Goal: Information Seeking & Learning: Learn about a topic

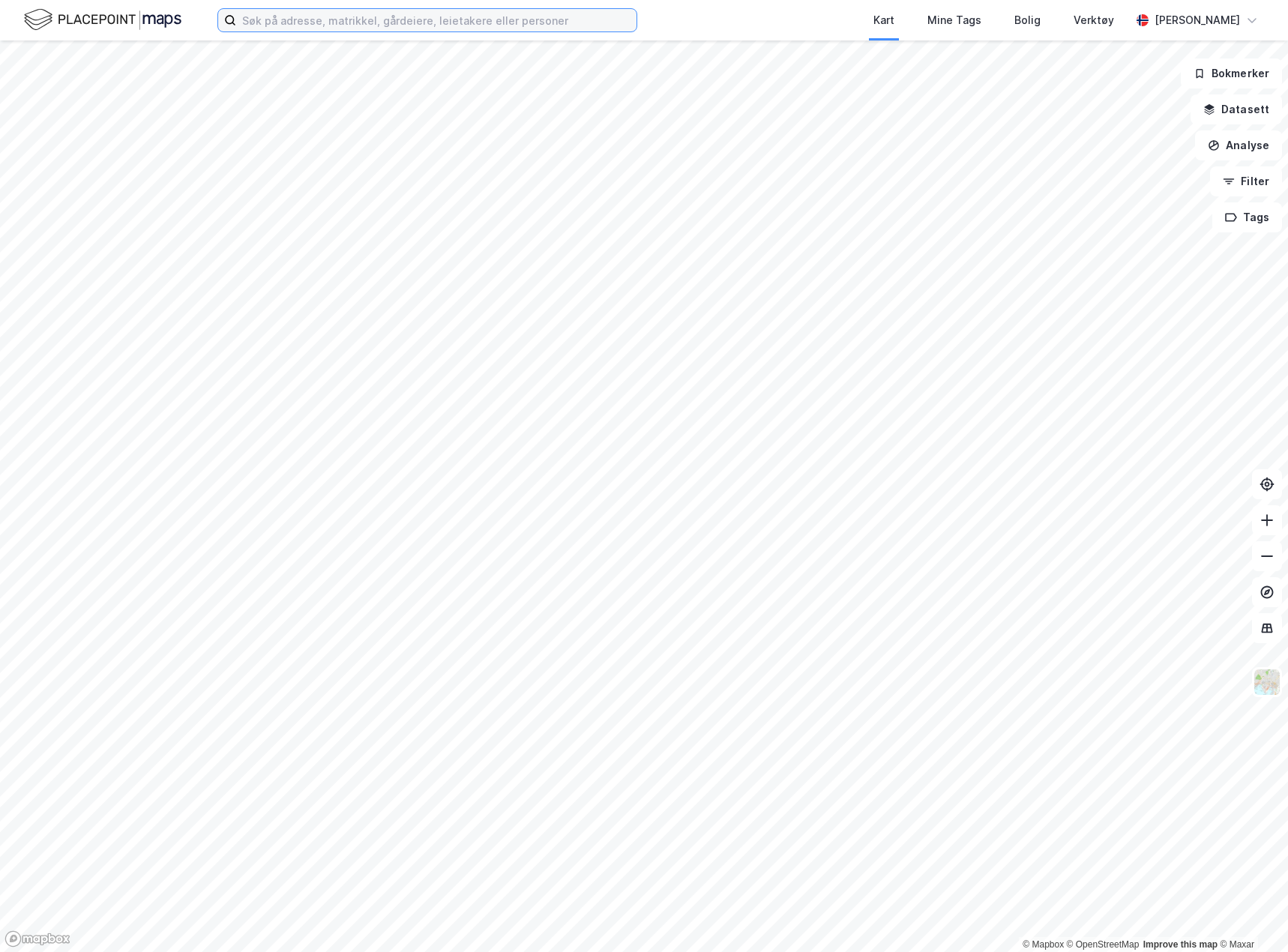
click at [303, 18] on input at bounding box center [436, 21] width 401 height 22
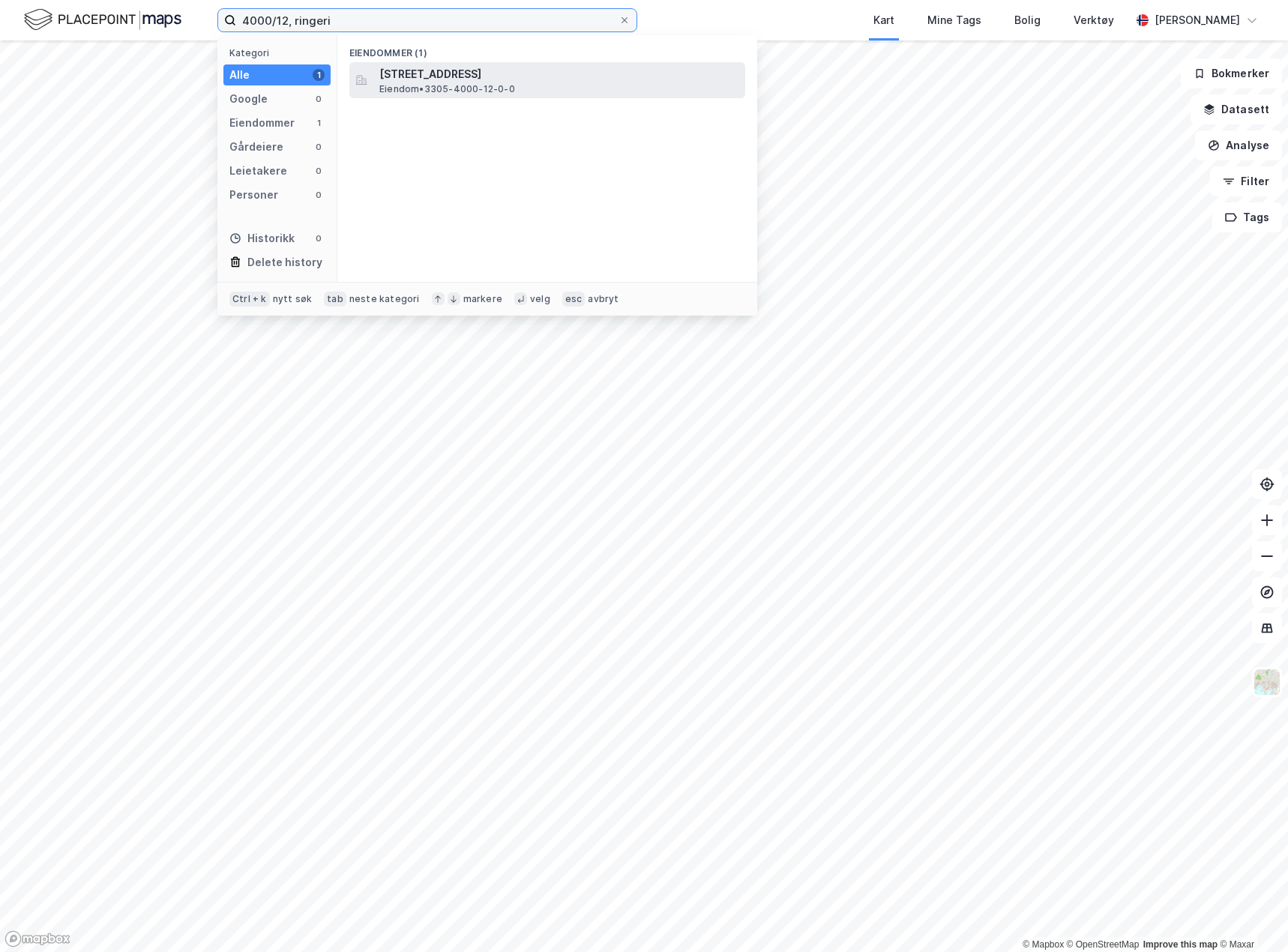
type input "4000/12, ringeri"
click at [460, 78] on span "[STREET_ADDRESS]" at bounding box center [559, 74] width 360 height 18
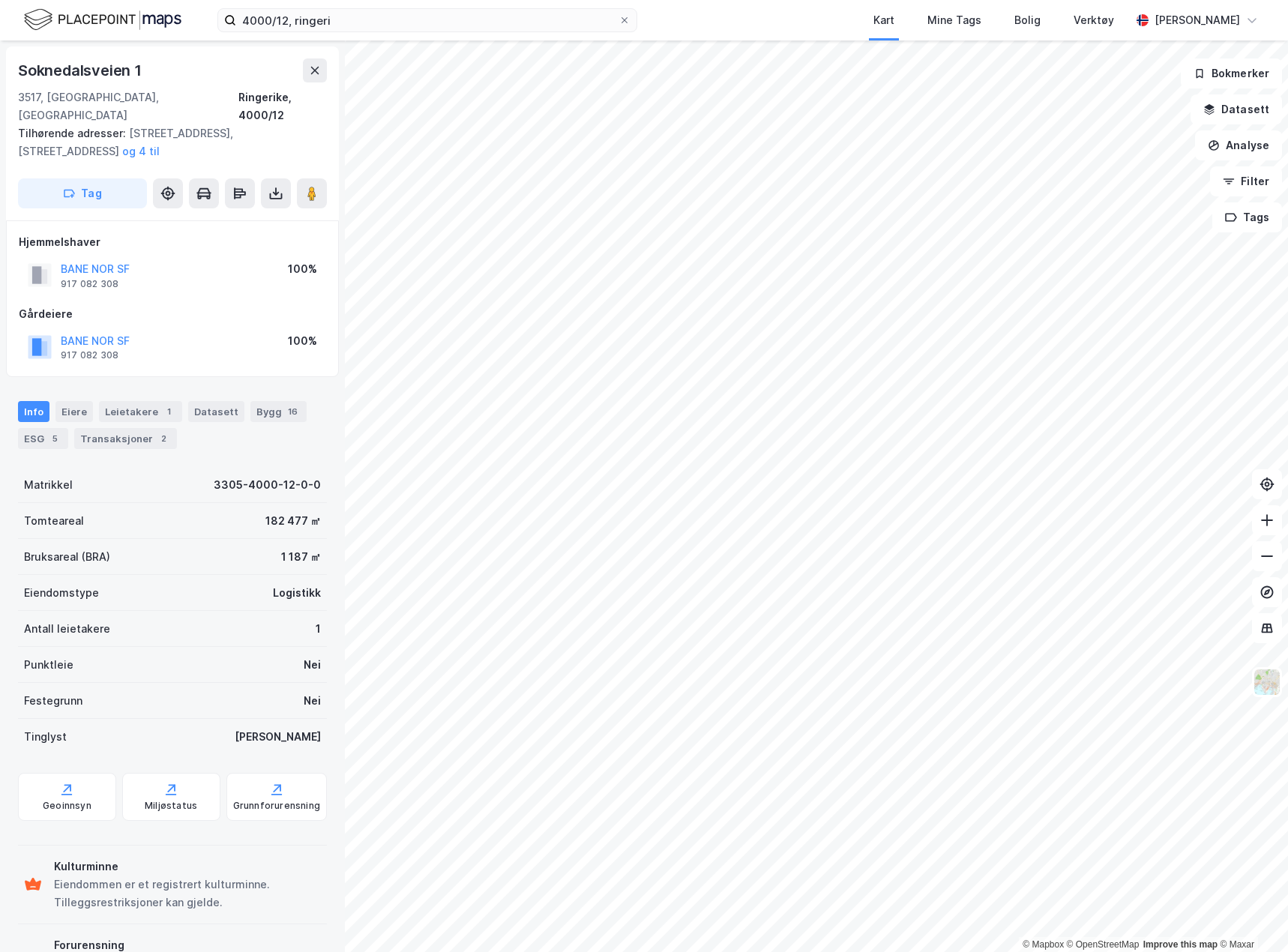
click at [859, 0] on html "4000/12, ringeri Kart Mine Tags Bolig Verktøy [PERSON_NAME] © Mapbox © OpenStre…" at bounding box center [644, 476] width 1288 height 952
click at [75, 800] on div "Geoinnsyn" at bounding box center [67, 805] width 49 height 12
